Goal: Contribute content

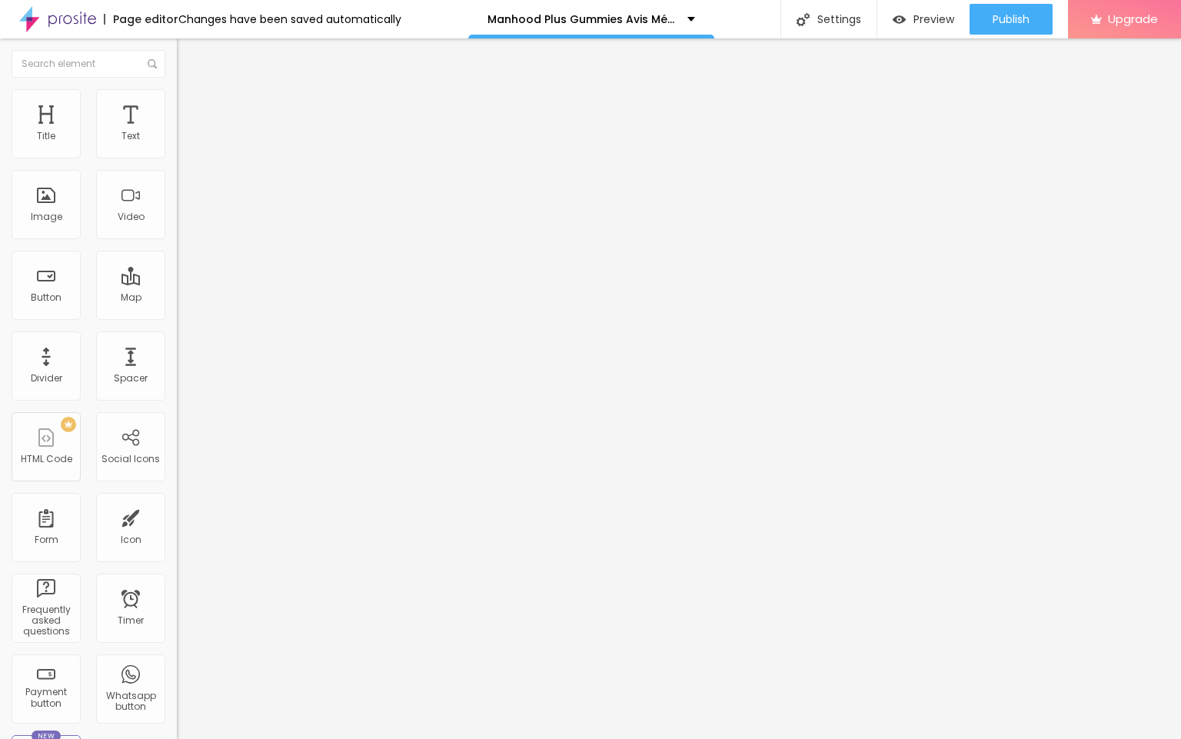
click at [177, 158] on div "Text entre em contato" at bounding box center [265, 139] width 177 height 38
click at [177, 145] on input "entre em contato" at bounding box center [269, 136] width 185 height 15
paste input "👇❗❗𝐒𝐡𝐨𝐩𝐍𝐨𝐰❗❗👇"
type input "👇❗❗𝐒𝐡𝐨𝐩𝐍𝐨𝐰❗❗👇"
click at [177, 301] on div "URL" at bounding box center [265, 296] width 177 height 9
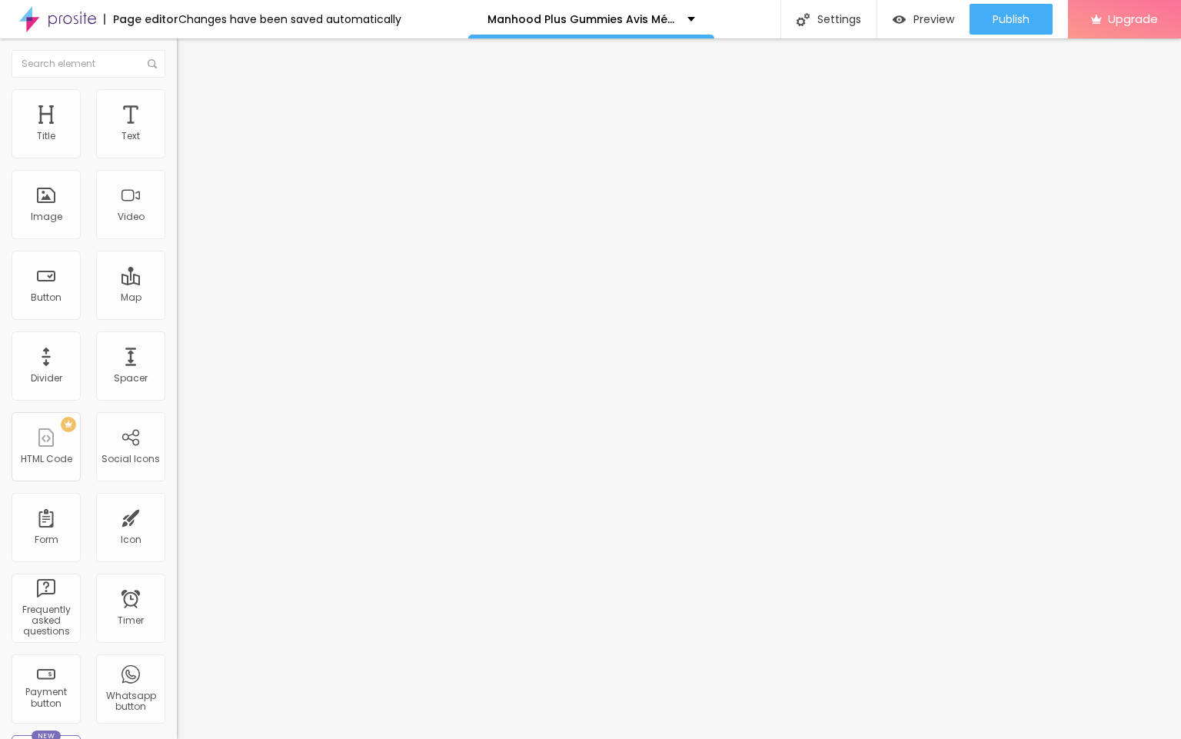
click at [177, 309] on input "https://" at bounding box center [269, 308] width 185 height 15
paste input "top10cbdnews.com/Manhood-Plus-Gummies-France"
type input "https://top10cbdnews.com/Manhood-Plus-Gummies-France"
click at [177, 132] on span "Change image" at bounding box center [218, 125] width 82 height 13
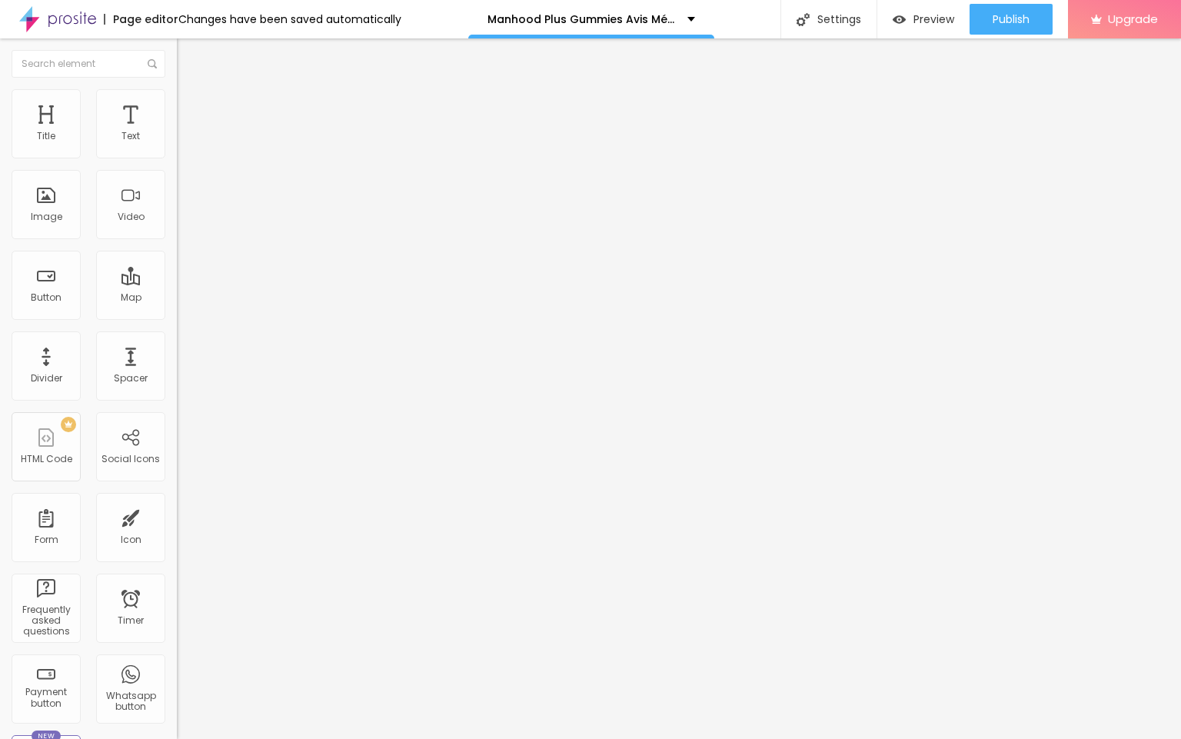
click at [177, 315] on input "https://" at bounding box center [269, 307] width 185 height 15
paste input "top10cbdnews.com/Manhood-Plus-Gummies-France"
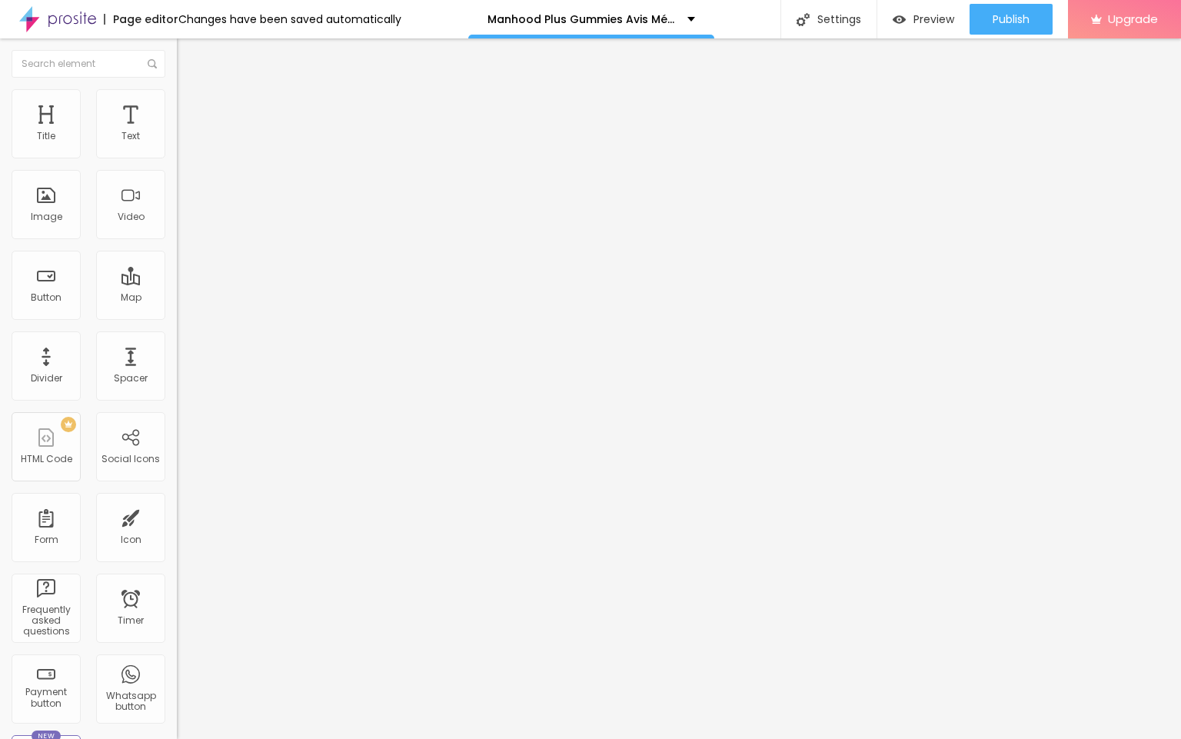
type input "https://top10cbdnews.com/Manhood-Plus-Gummies-France"
click at [1002, 23] on span "Publish" at bounding box center [1011, 19] width 37 height 12
click at [77, 16] on img at bounding box center [57, 19] width 77 height 38
